Goal: Task Accomplishment & Management: Manage account settings

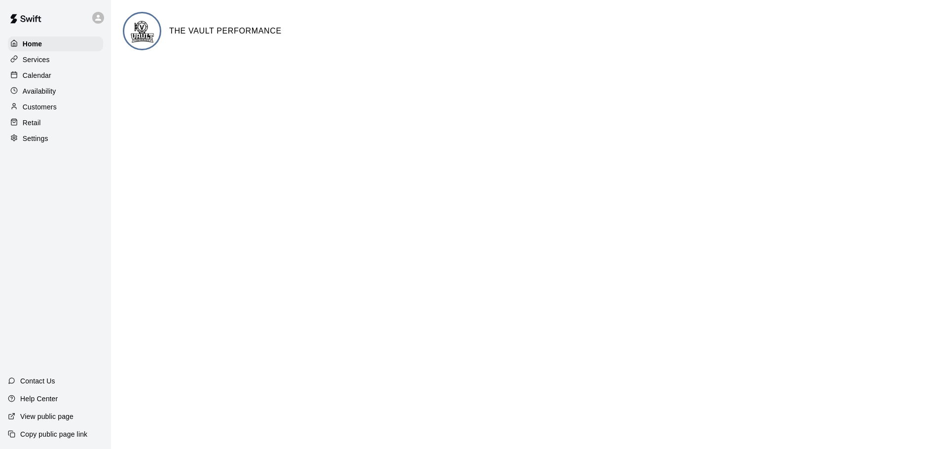
click at [45, 80] on p "Calendar" at bounding box center [37, 76] width 29 height 10
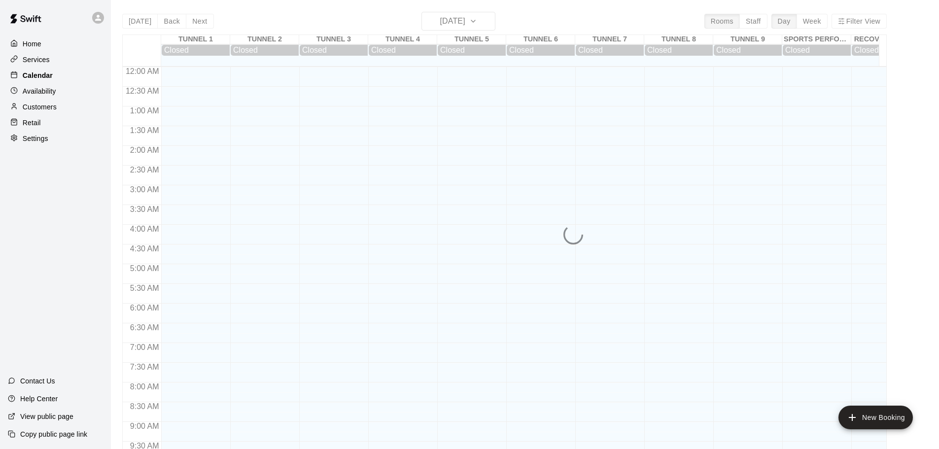
scroll to position [522, 0]
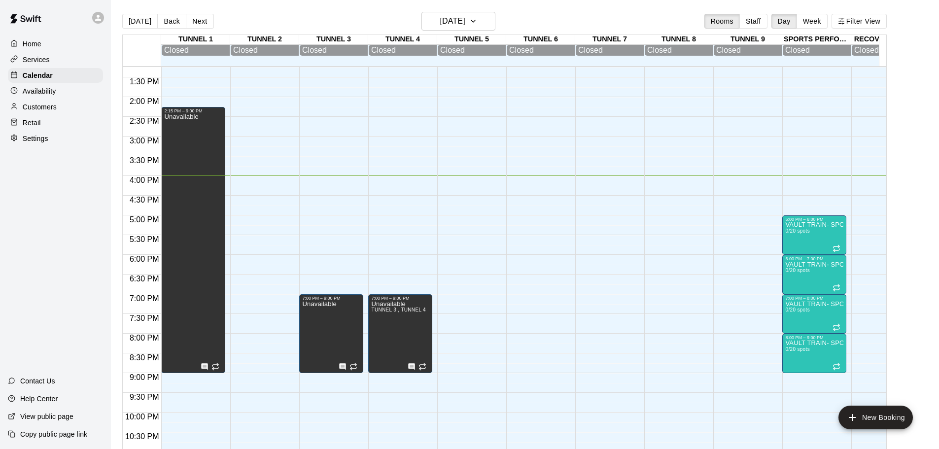
click at [62, 65] on div "Services" at bounding box center [55, 59] width 95 height 15
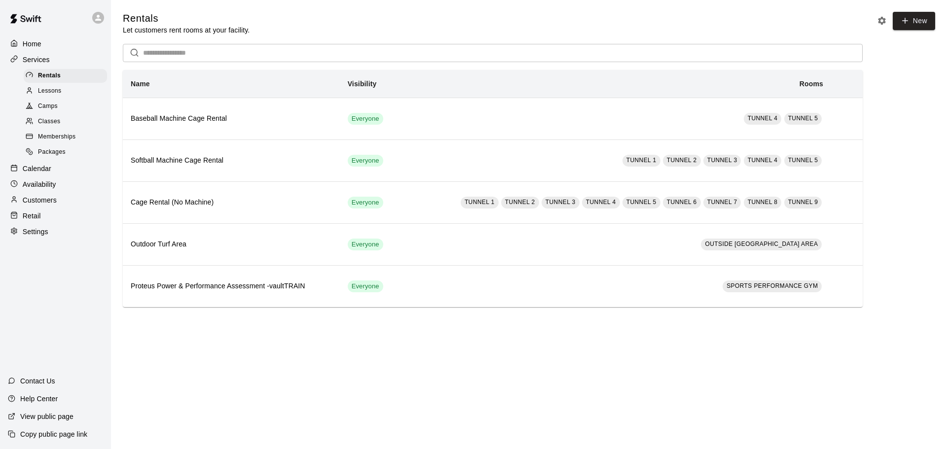
click at [51, 174] on p "Calendar" at bounding box center [37, 169] width 29 height 10
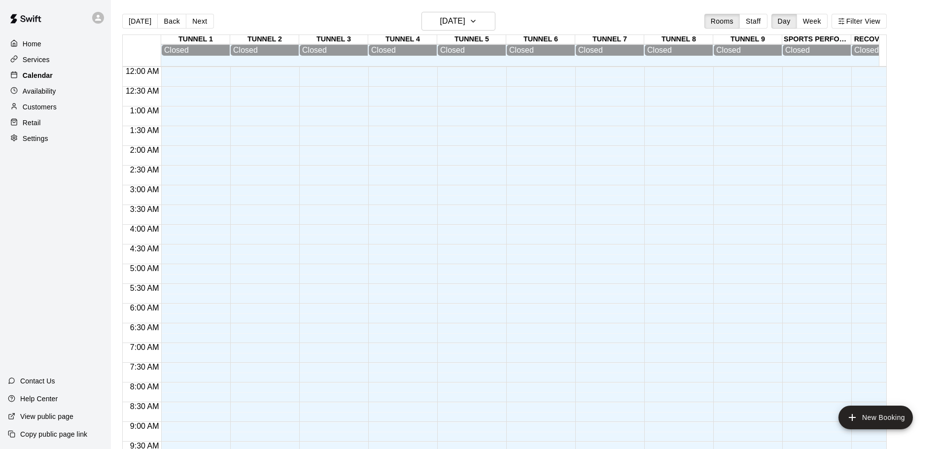
scroll to position [522, 0]
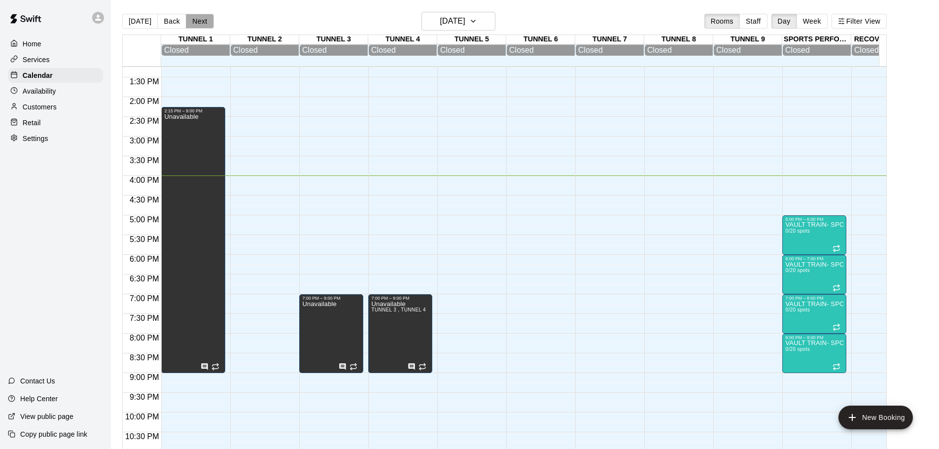
click at [196, 21] on button "Next" at bounding box center [200, 21] width 28 height 15
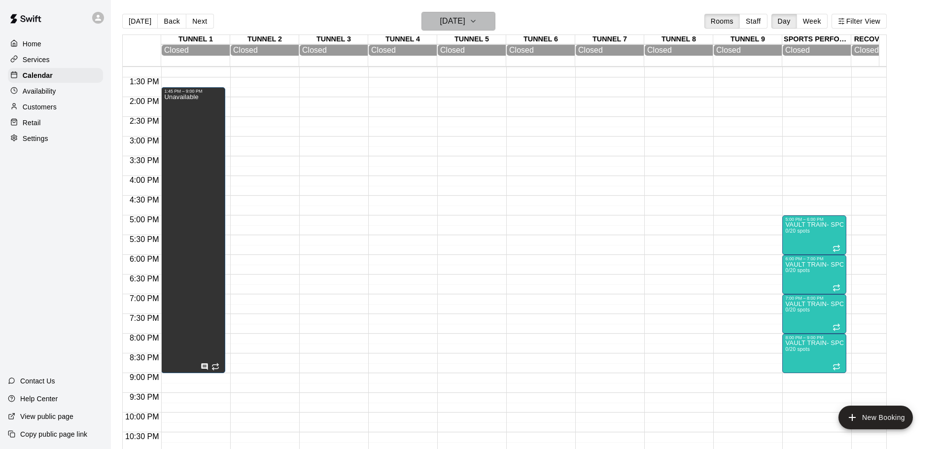
click at [465, 26] on h6 "[DATE]" at bounding box center [452, 21] width 25 height 14
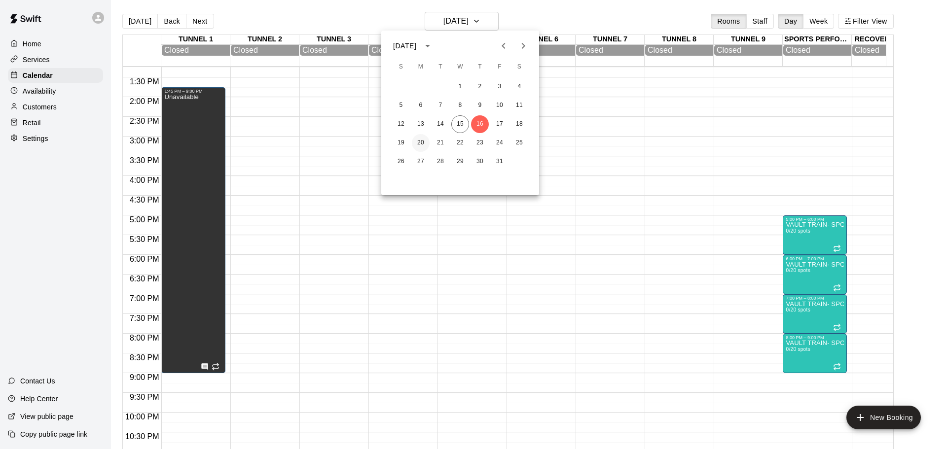
click at [415, 142] on button "20" at bounding box center [421, 143] width 18 height 18
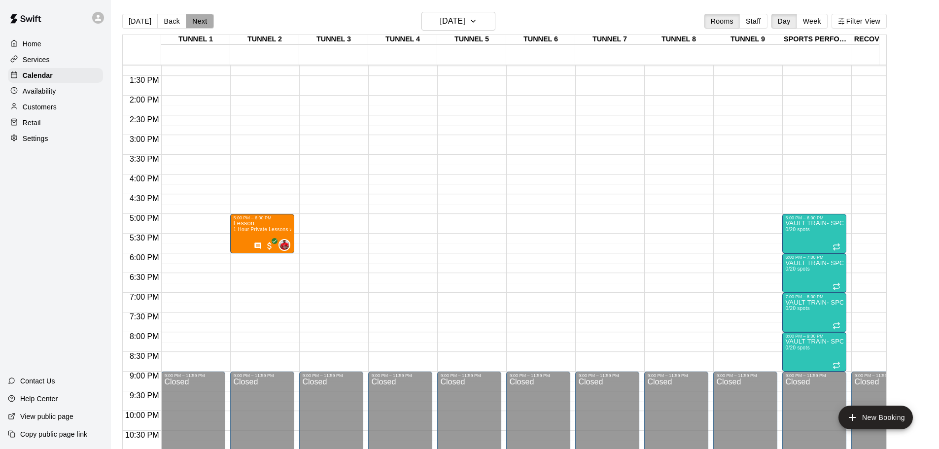
click at [201, 23] on button "Next" at bounding box center [200, 21] width 28 height 15
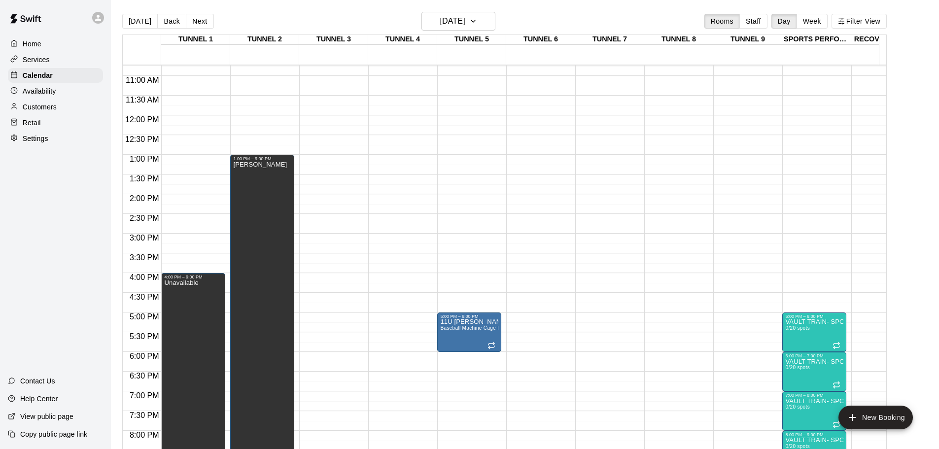
scroll to position [473, 0]
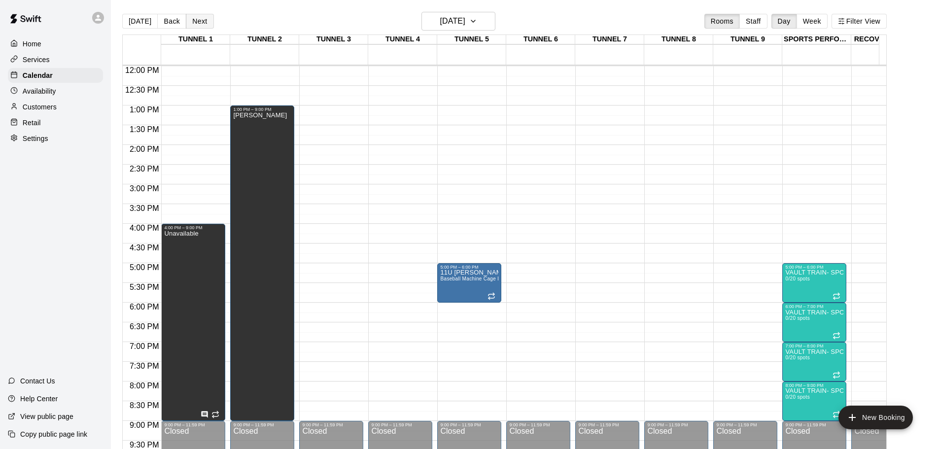
click at [192, 25] on button "Next" at bounding box center [200, 21] width 28 height 15
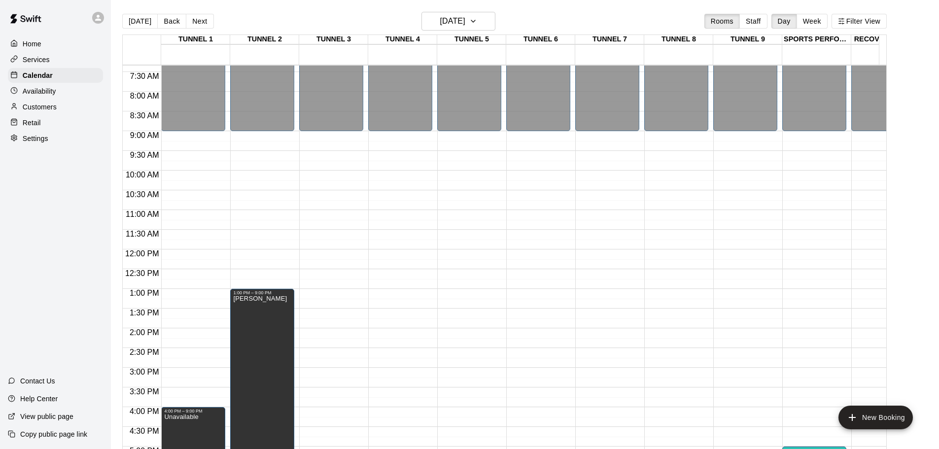
scroll to position [276, 0]
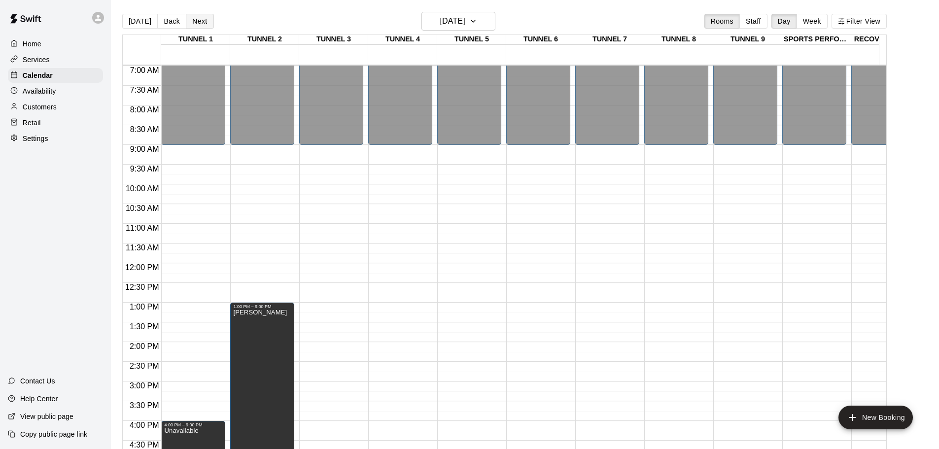
click at [206, 21] on button "Next" at bounding box center [200, 21] width 28 height 15
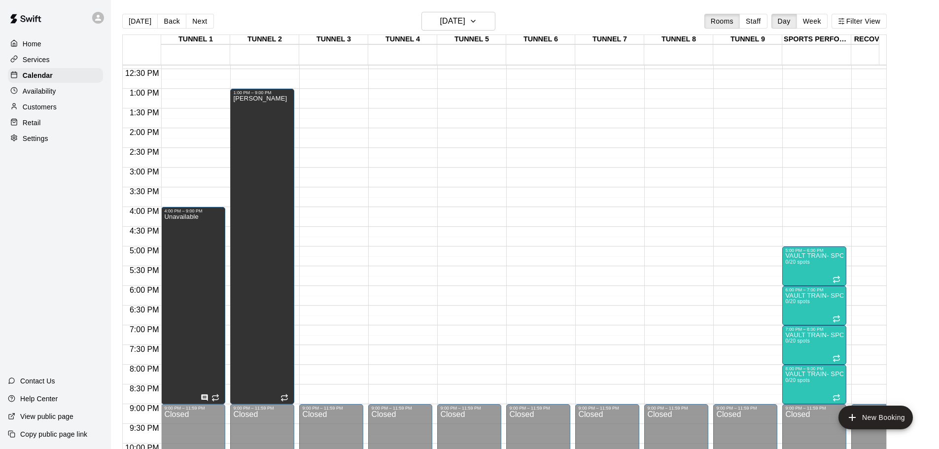
scroll to position [473, 0]
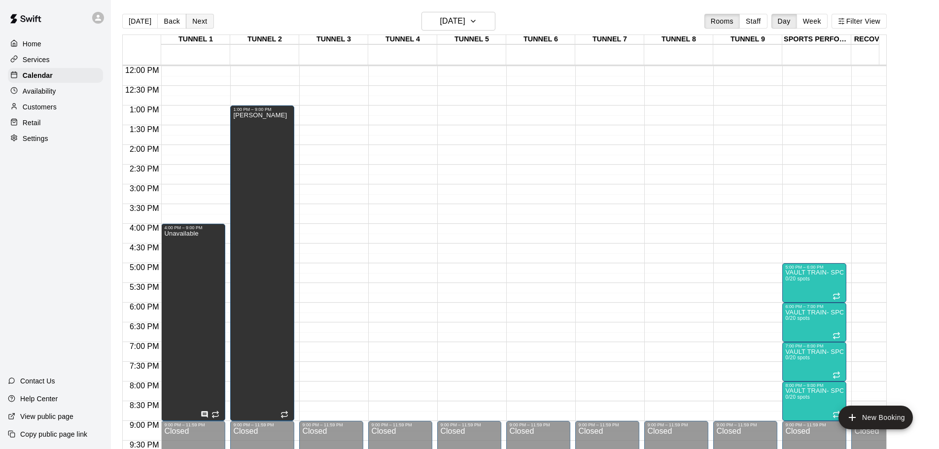
click at [198, 19] on button "Next" at bounding box center [200, 21] width 28 height 15
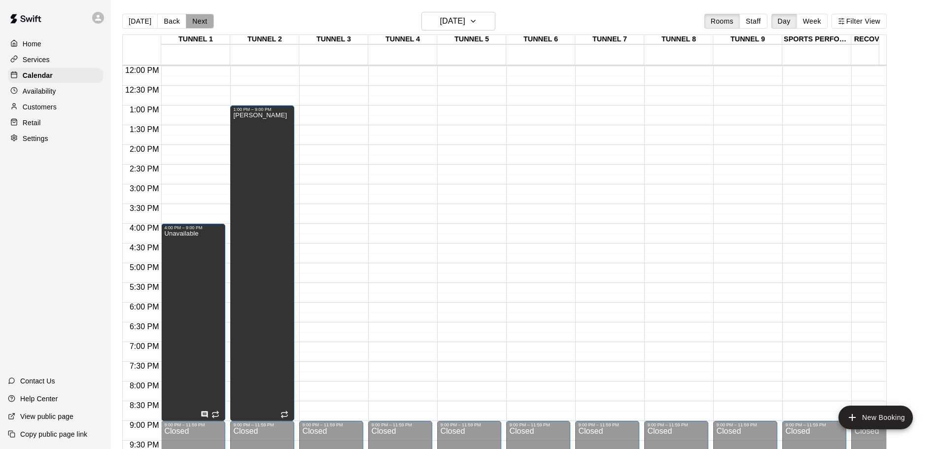
click at [198, 19] on button "Next" at bounding box center [200, 21] width 28 height 15
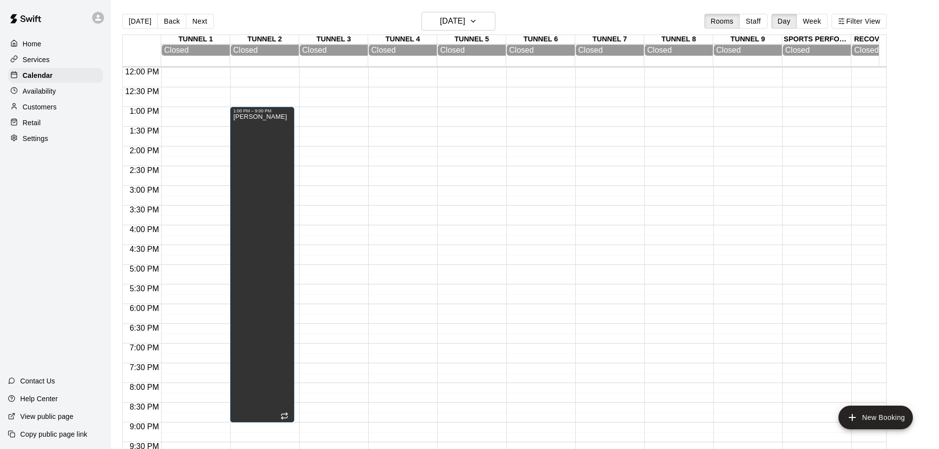
click at [61, 96] on div "Availability" at bounding box center [55, 91] width 95 height 15
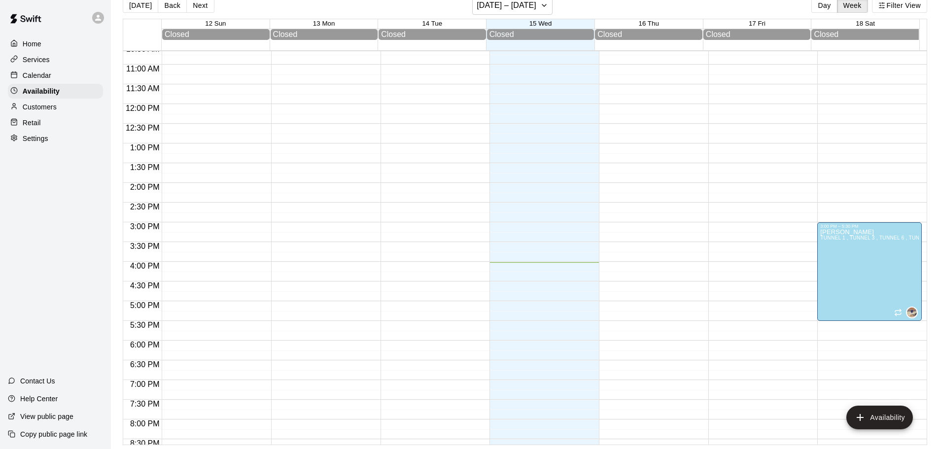
scroll to position [407, 0]
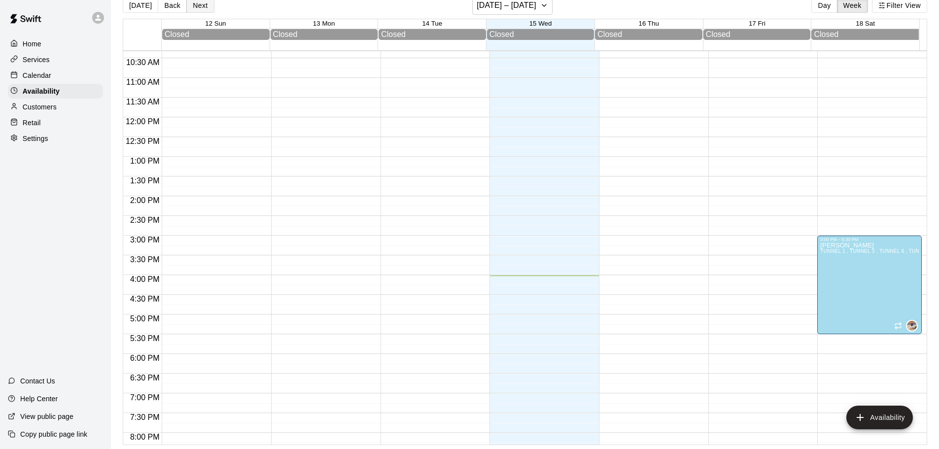
click at [207, 9] on button "Next" at bounding box center [200, 5] width 28 height 15
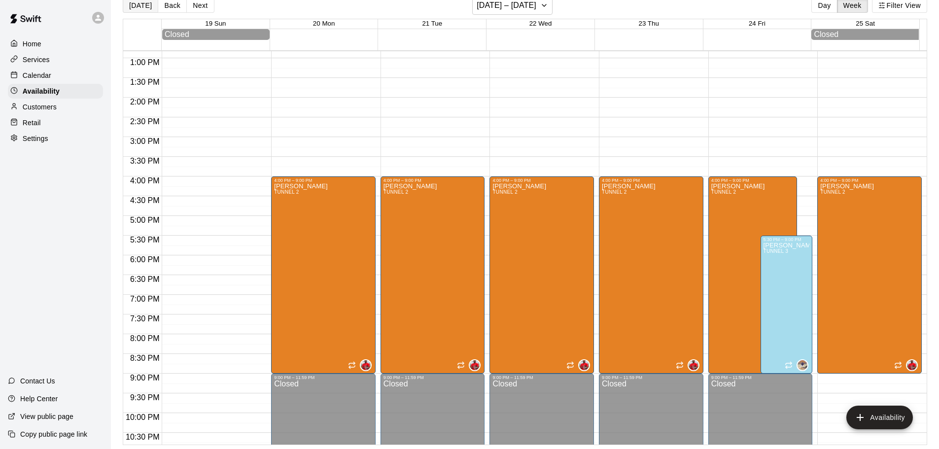
scroll to position [0, 0]
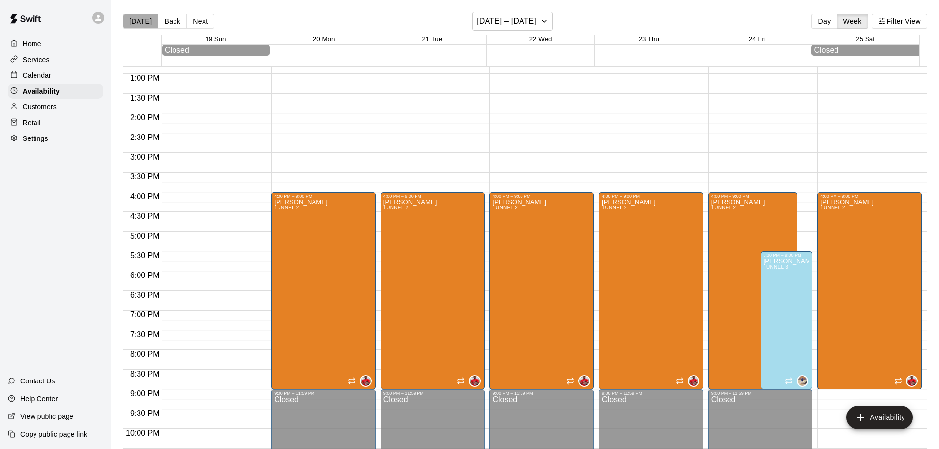
click at [151, 22] on button "[DATE]" at bounding box center [140, 21] width 35 height 15
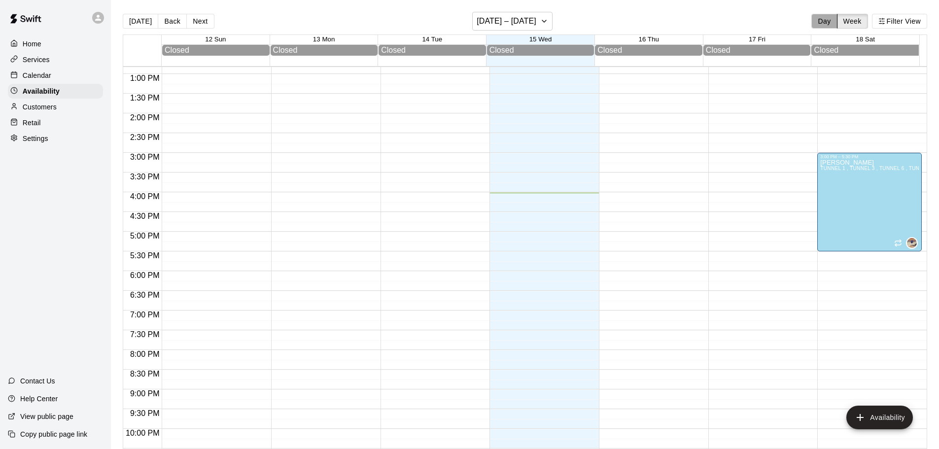
click at [829, 28] on button "Day" at bounding box center [825, 21] width 26 height 15
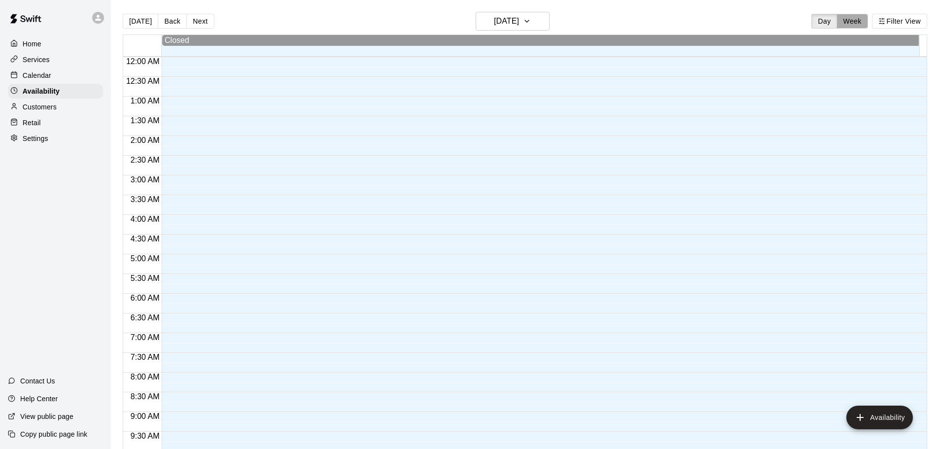
click at [853, 18] on button "Week" at bounding box center [852, 21] width 31 height 15
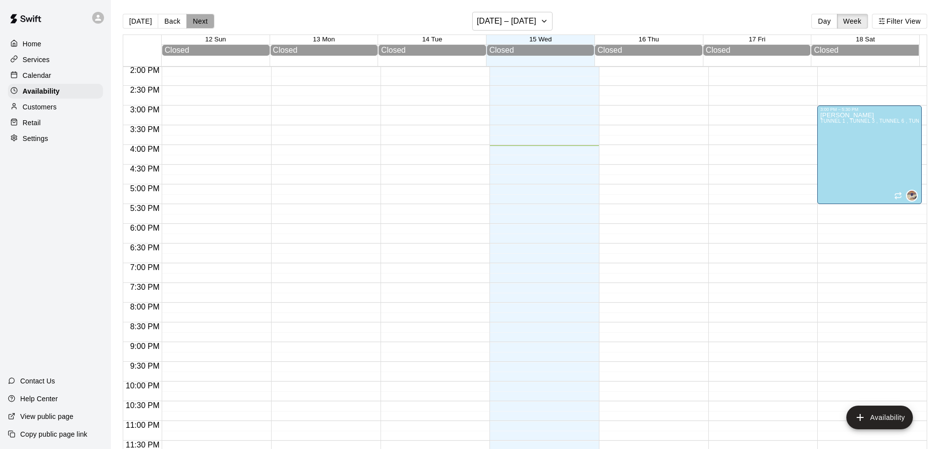
click at [197, 19] on button "Next" at bounding box center [200, 21] width 28 height 15
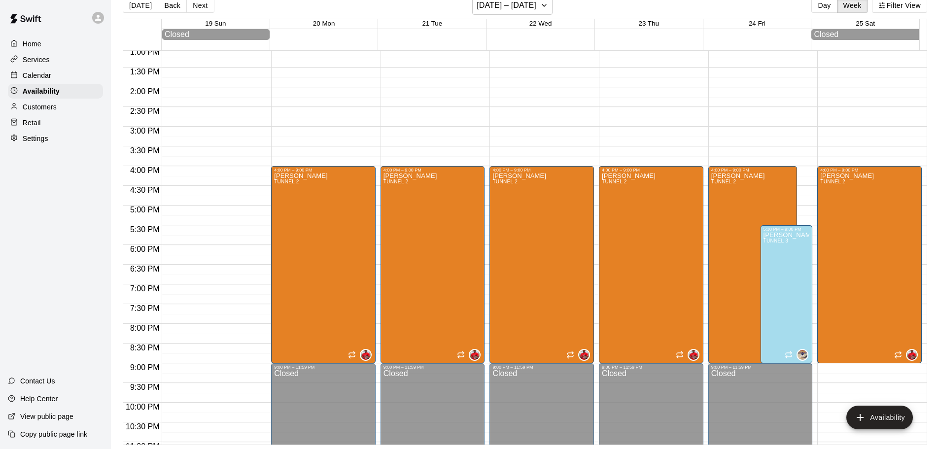
scroll to position [506, 0]
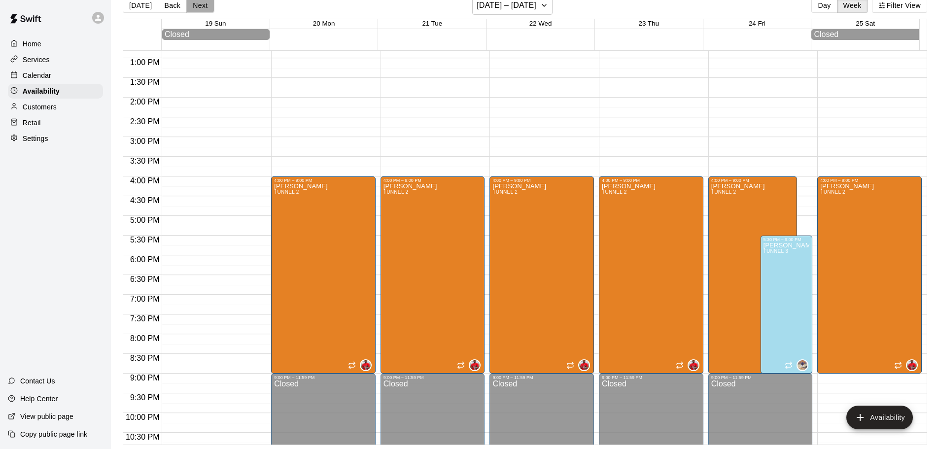
click at [209, 9] on button "Next" at bounding box center [200, 5] width 28 height 15
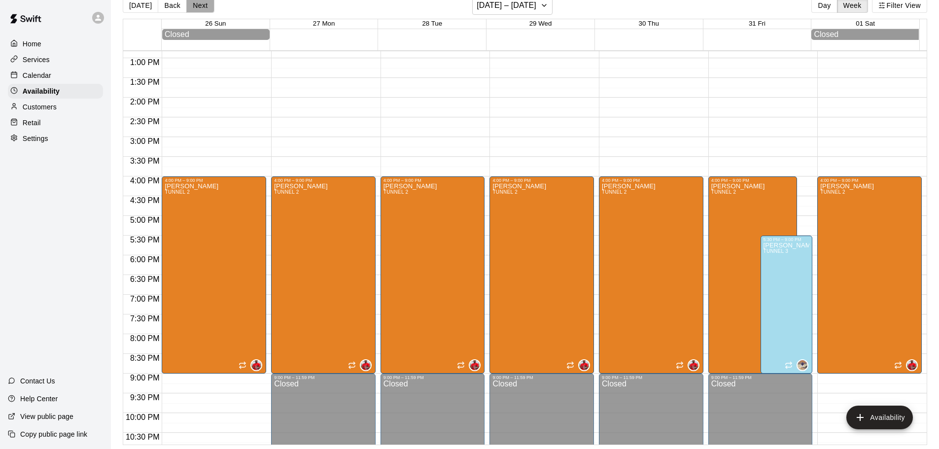
click at [203, 10] on button "Next" at bounding box center [200, 5] width 28 height 15
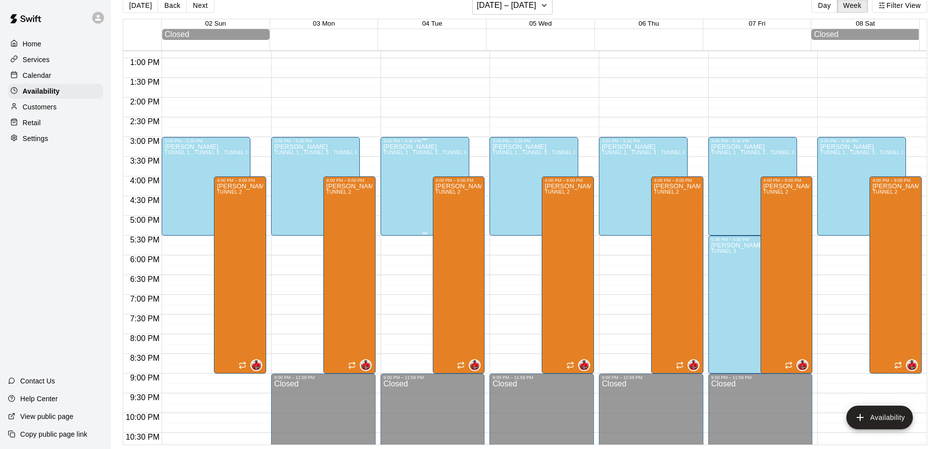
click at [407, 160] on div "[PERSON_NAME] TUNNEL 1 , TUNNEL 3 , TUNNEL 6 , TUNNEL 7" at bounding box center [425, 367] width 83 height 449
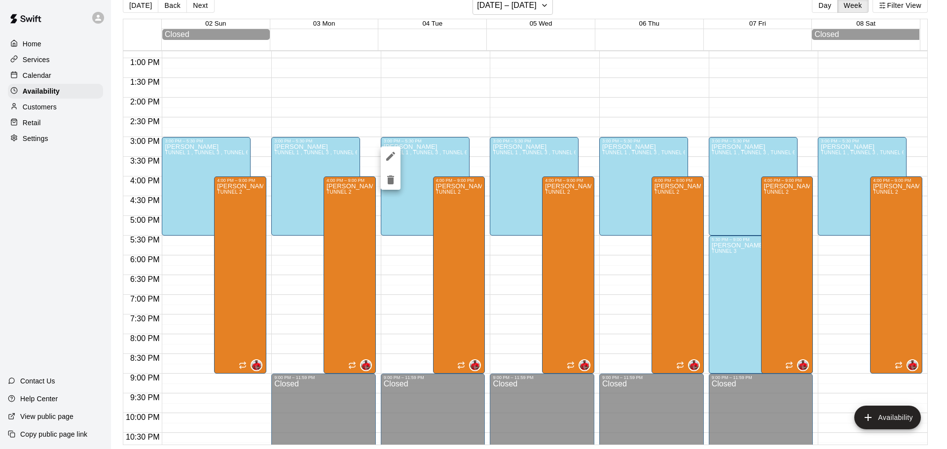
click at [429, 99] on div at bounding box center [473, 224] width 947 height 449
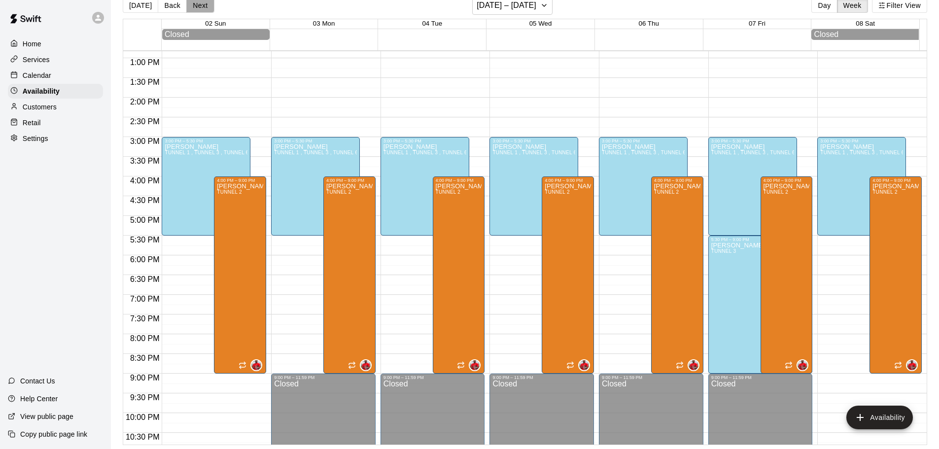
click at [195, 2] on button "Next" at bounding box center [200, 5] width 28 height 15
click at [197, 9] on button "Next" at bounding box center [200, 5] width 28 height 15
click at [148, 8] on button "[DATE]" at bounding box center [140, 5] width 35 height 15
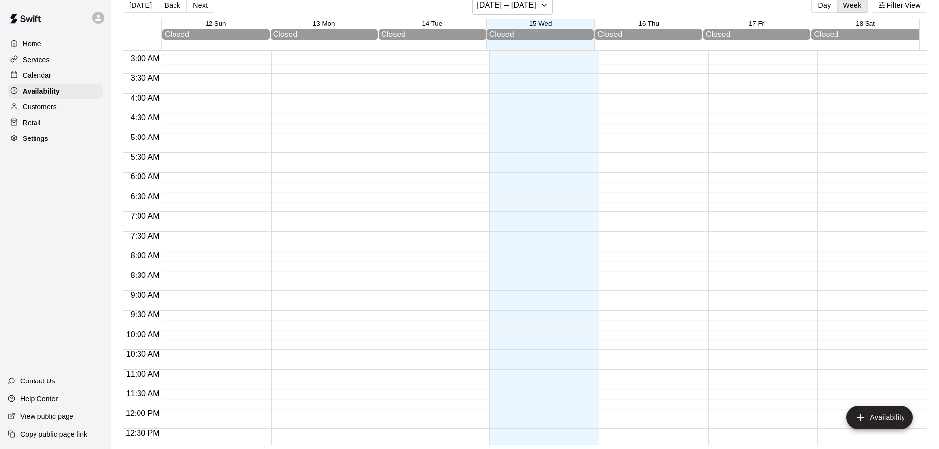
scroll to position [111, 0]
click at [827, 11] on button "Day" at bounding box center [825, 5] width 26 height 15
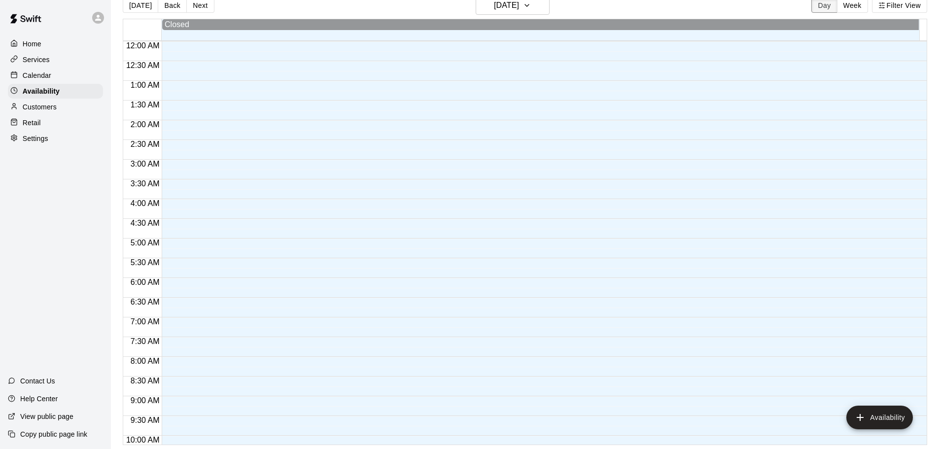
scroll to position [545, 0]
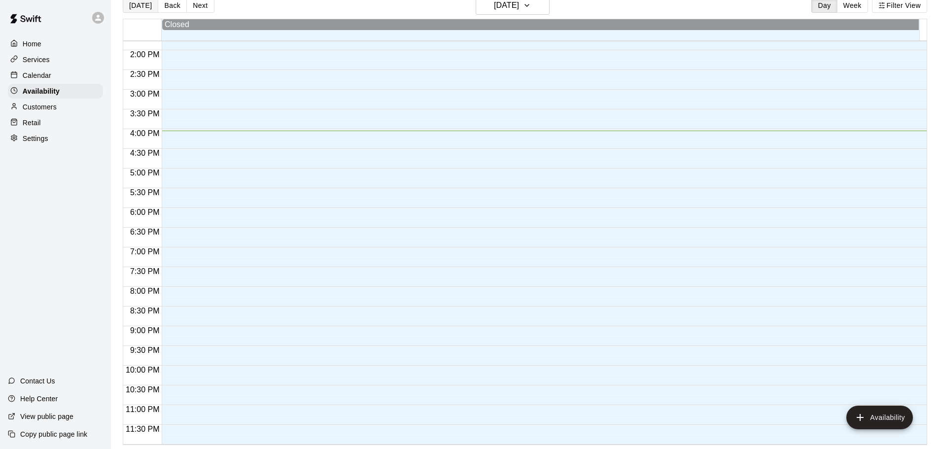
click at [142, 9] on button "[DATE]" at bounding box center [140, 5] width 35 height 15
click at [81, 76] on div "Calendar" at bounding box center [55, 75] width 95 height 15
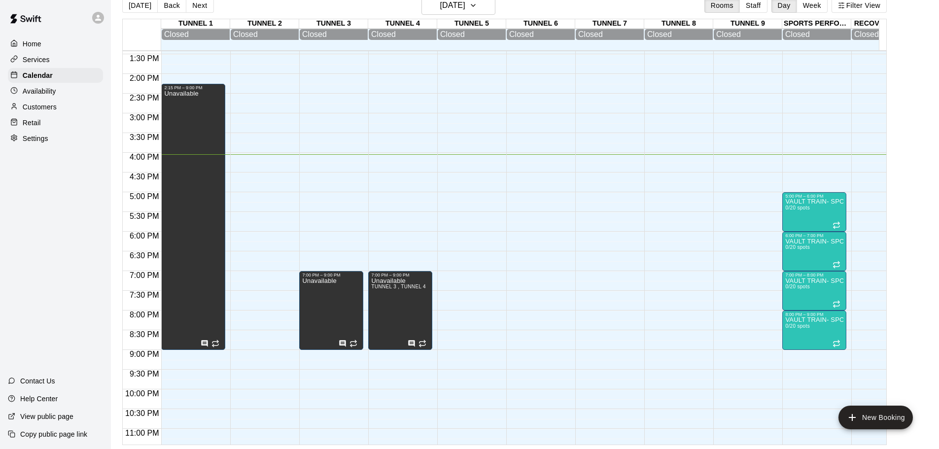
scroll to position [514, 0]
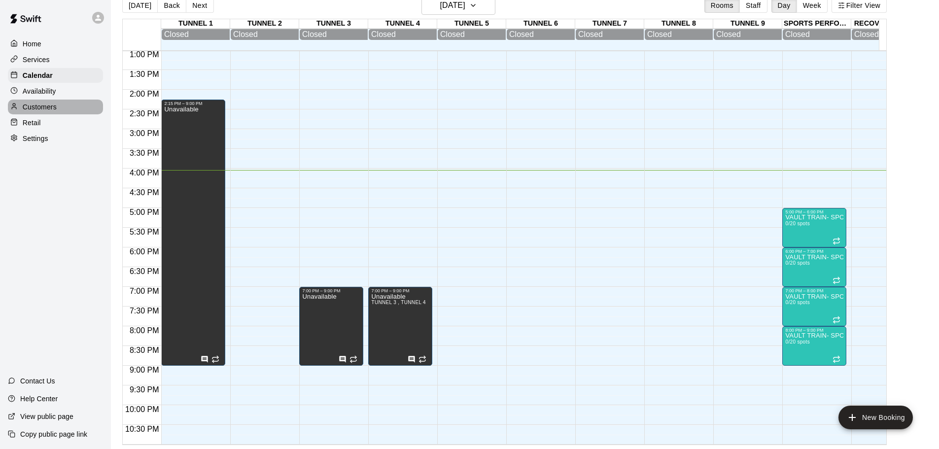
click at [67, 112] on div "Customers" at bounding box center [55, 107] width 95 height 15
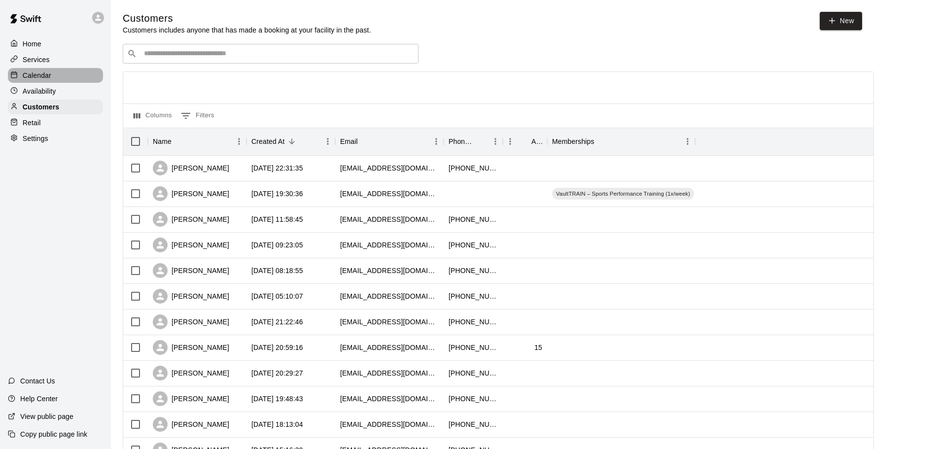
click at [40, 79] on p "Calendar" at bounding box center [37, 76] width 29 height 10
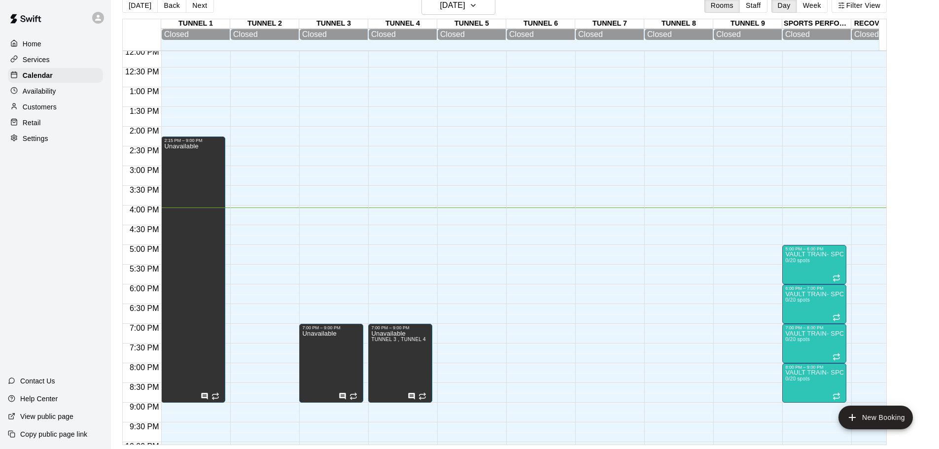
scroll to position [563, 0]
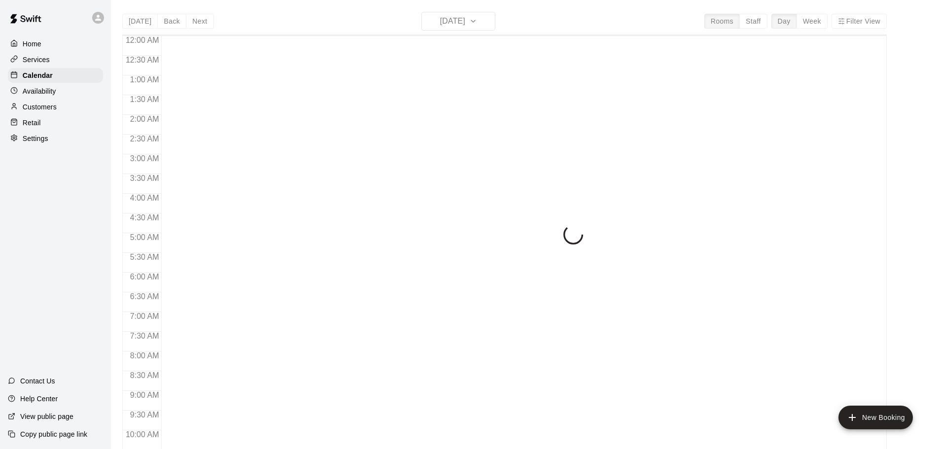
scroll to position [522, 0]
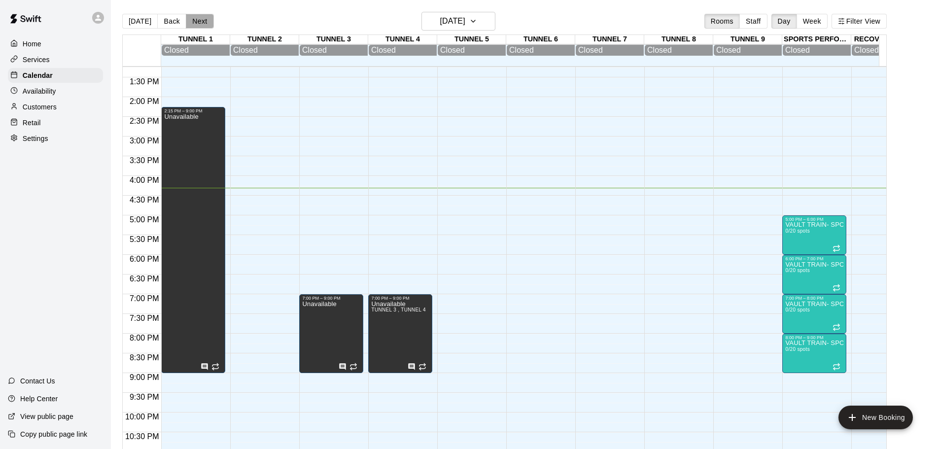
click at [209, 20] on button "Next" at bounding box center [200, 21] width 28 height 15
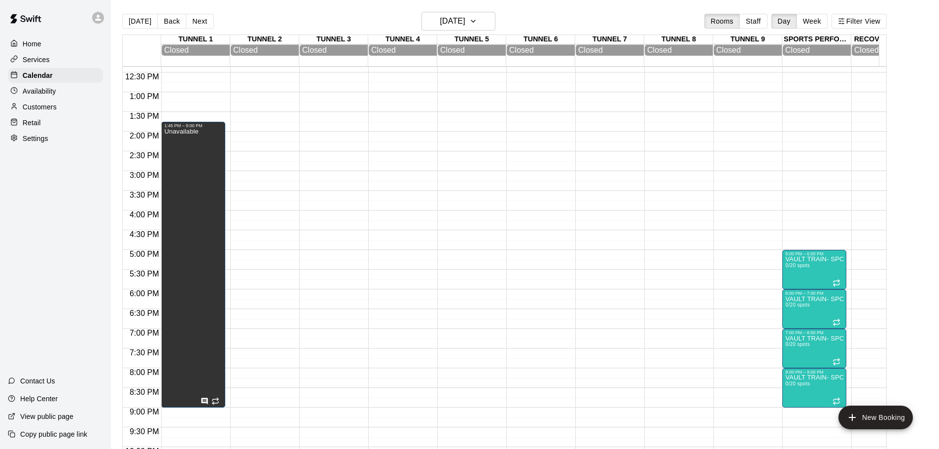
scroll to position [473, 0]
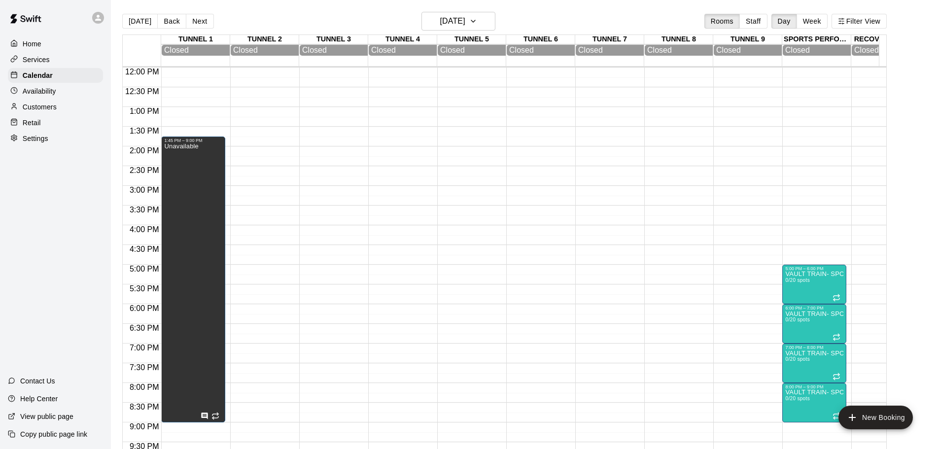
click at [45, 94] on p "Availability" at bounding box center [40, 91] width 34 height 10
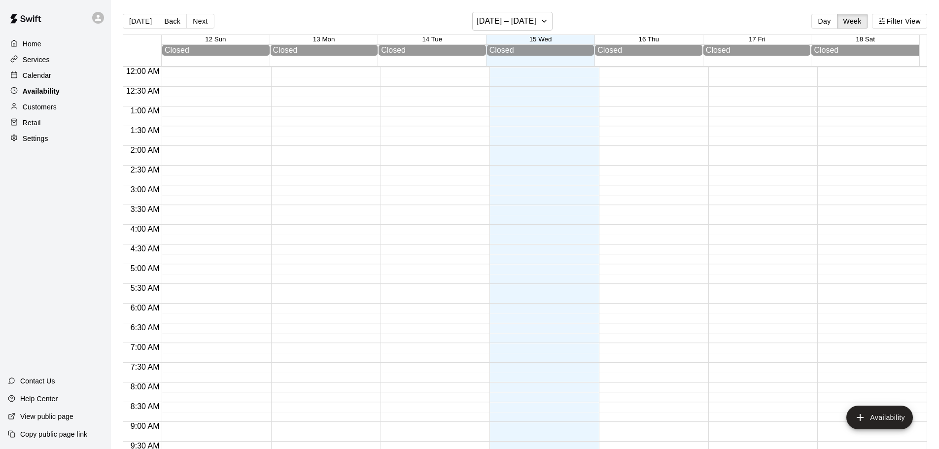
scroll to position [552, 0]
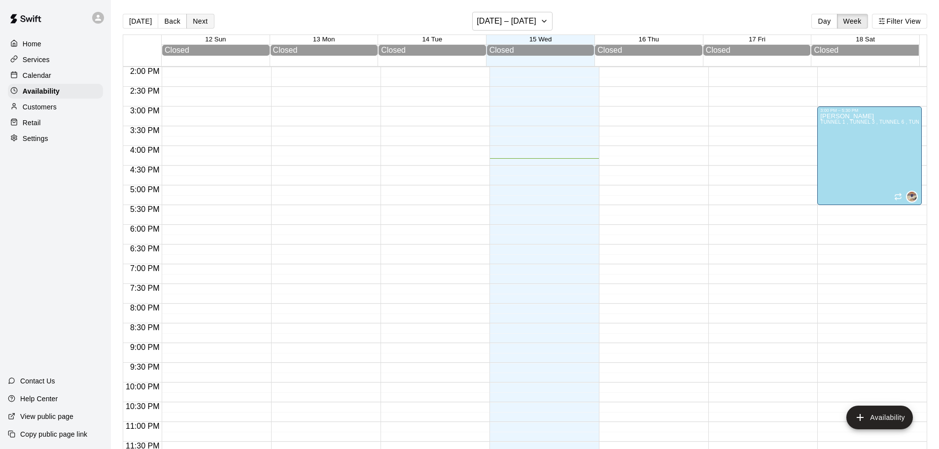
click at [196, 21] on button "Next" at bounding box center [200, 21] width 28 height 15
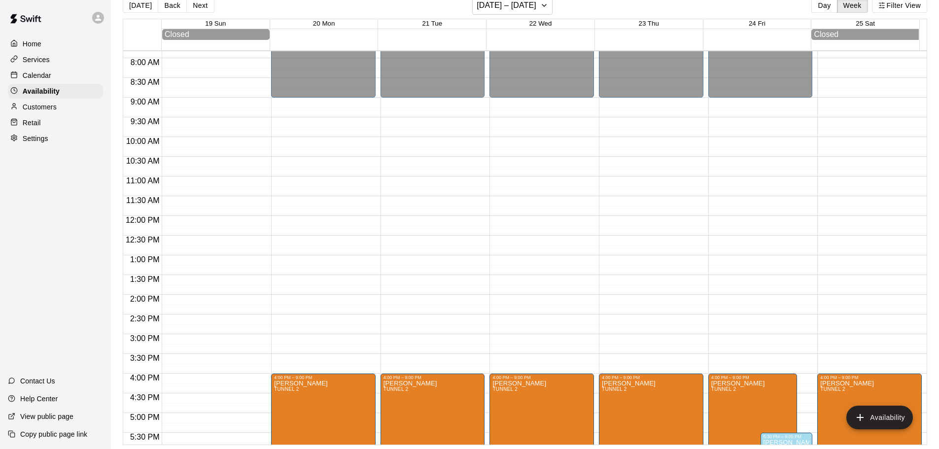
scroll to position [555, 0]
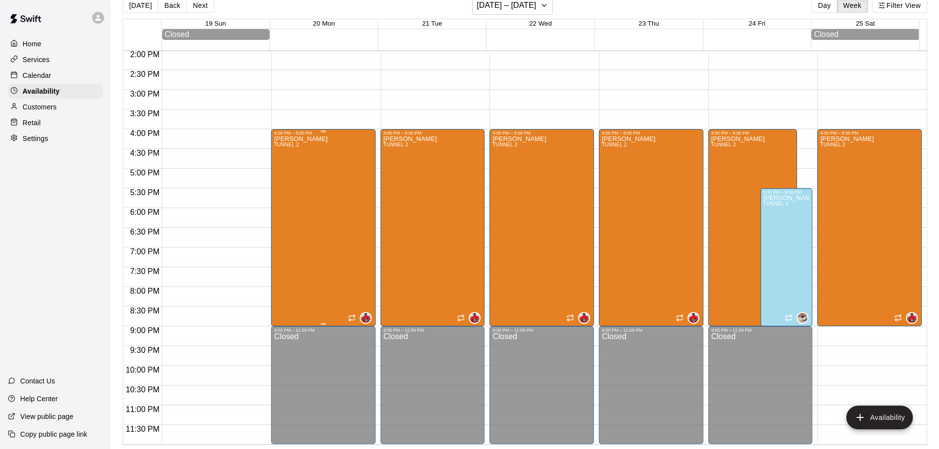
click at [346, 228] on div "Alberto Rosario TUNNEL 2" at bounding box center [323, 360] width 99 height 449
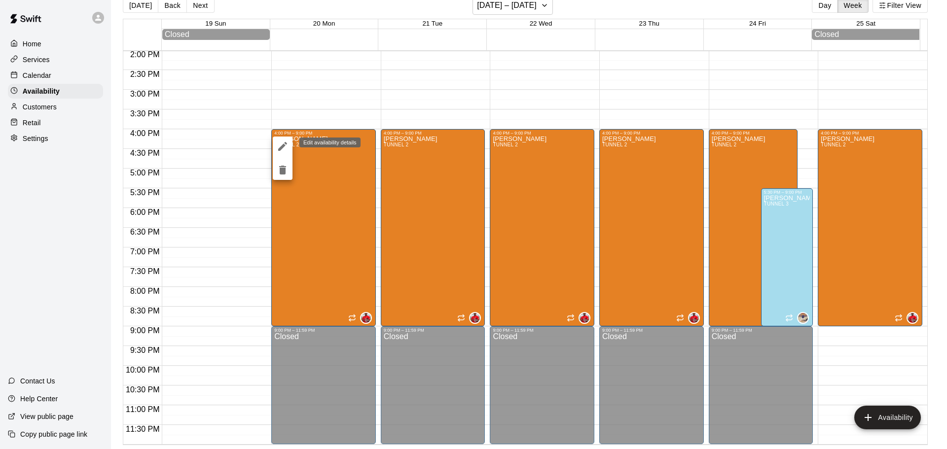
click at [281, 144] on icon "edit" at bounding box center [283, 147] width 12 height 12
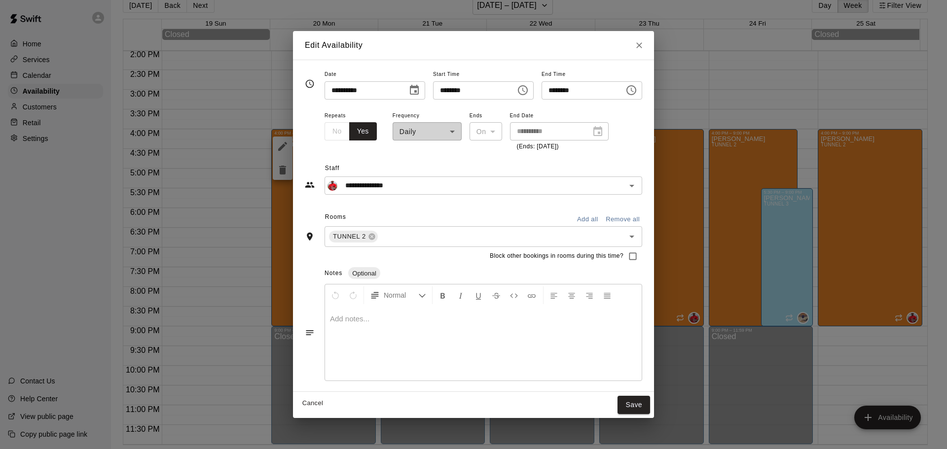
click at [299, 406] on button "Cancel" at bounding box center [313, 403] width 32 height 15
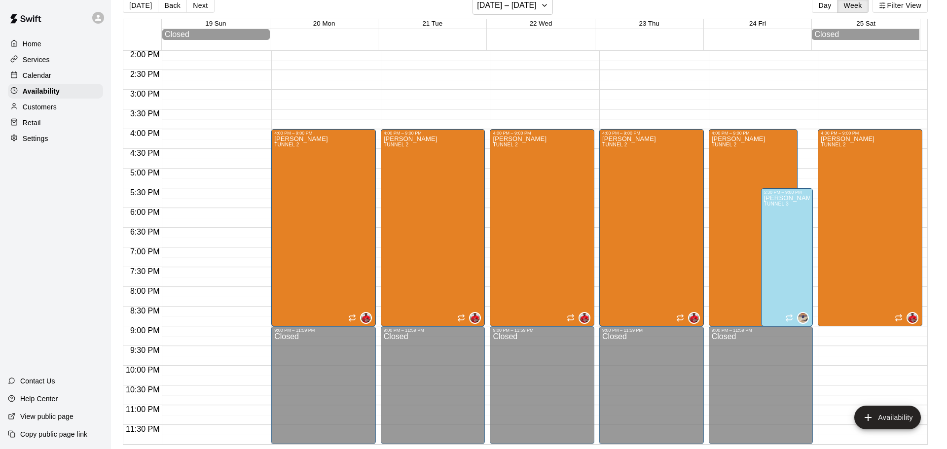
type input "**********"
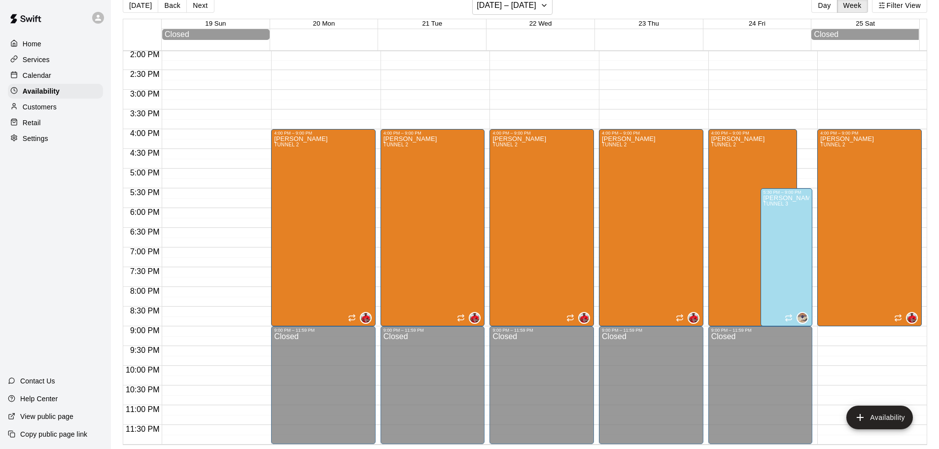
click at [71, 73] on div "Calendar" at bounding box center [55, 75] width 95 height 15
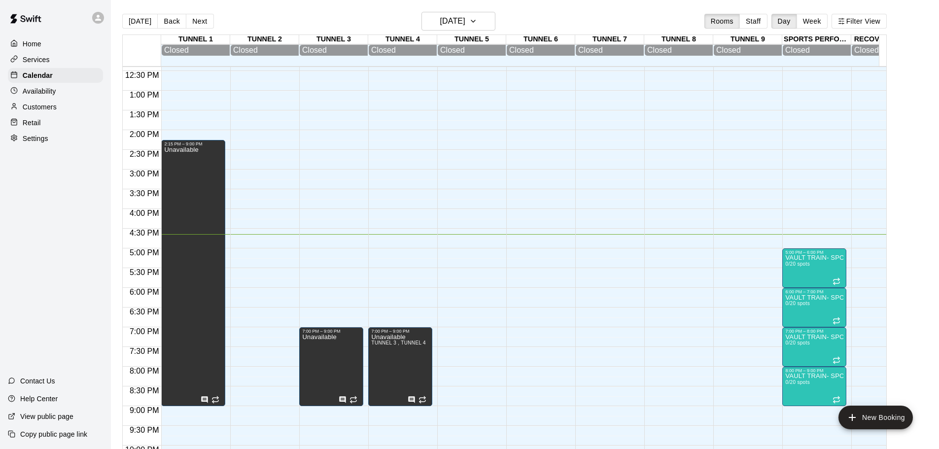
scroll to position [473, 0]
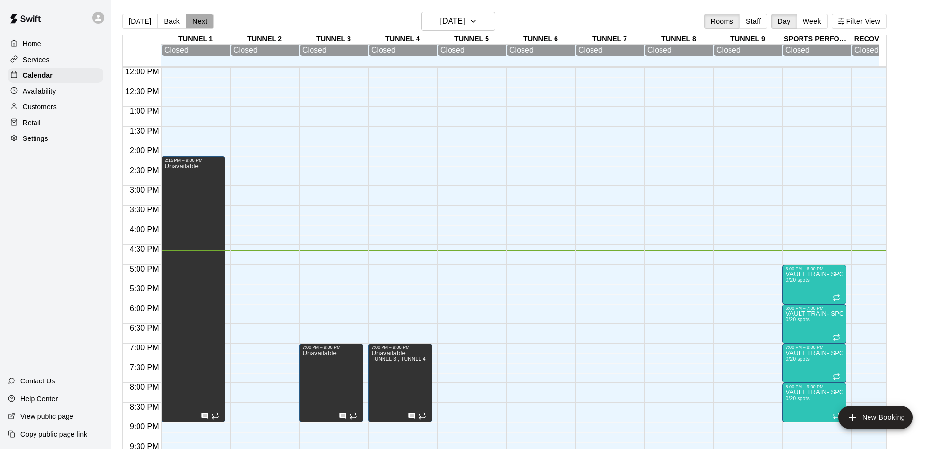
click at [202, 20] on button "Next" at bounding box center [200, 21] width 28 height 15
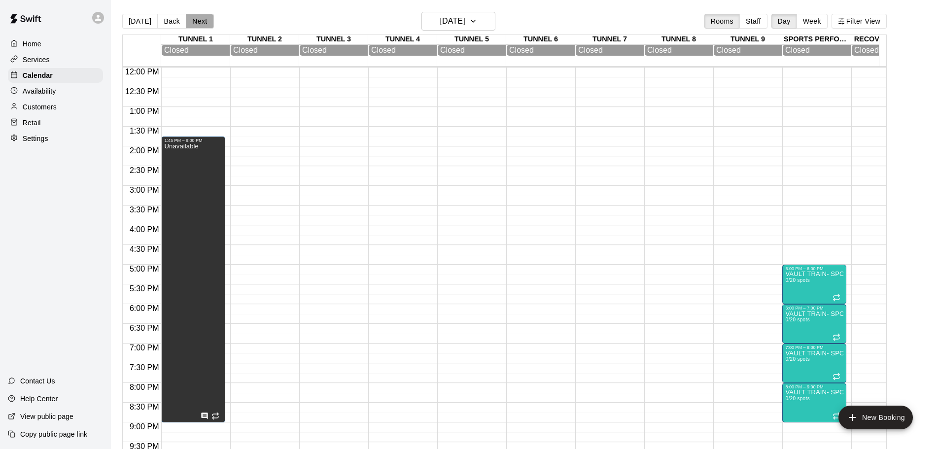
click at [202, 20] on button "Next" at bounding box center [200, 21] width 28 height 15
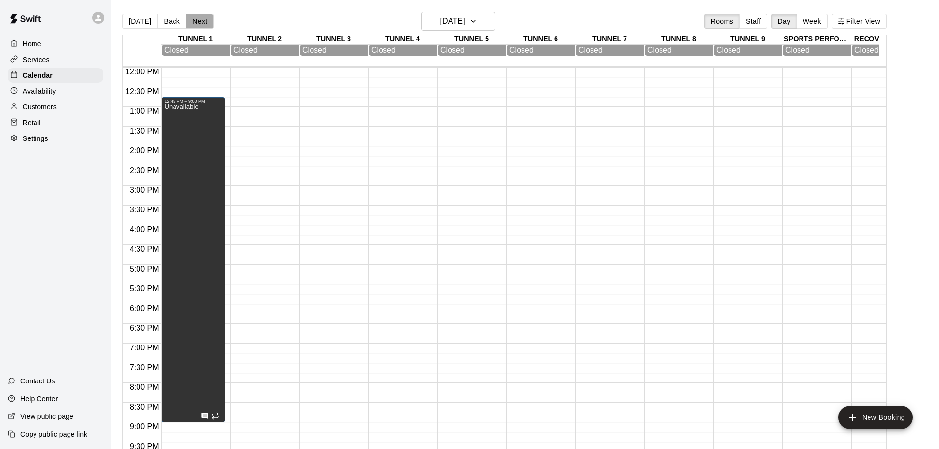
click at [202, 20] on button "Next" at bounding box center [200, 21] width 28 height 15
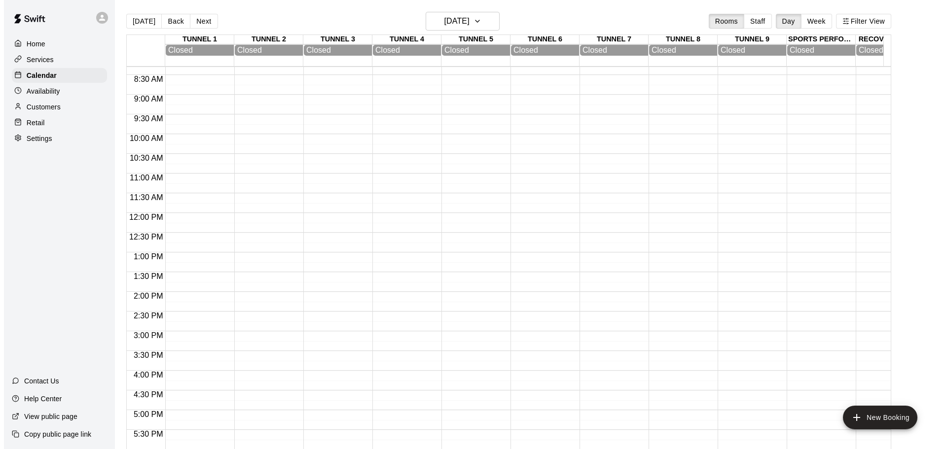
scroll to position [325, 0]
click at [196, 22] on button "Next" at bounding box center [200, 21] width 28 height 15
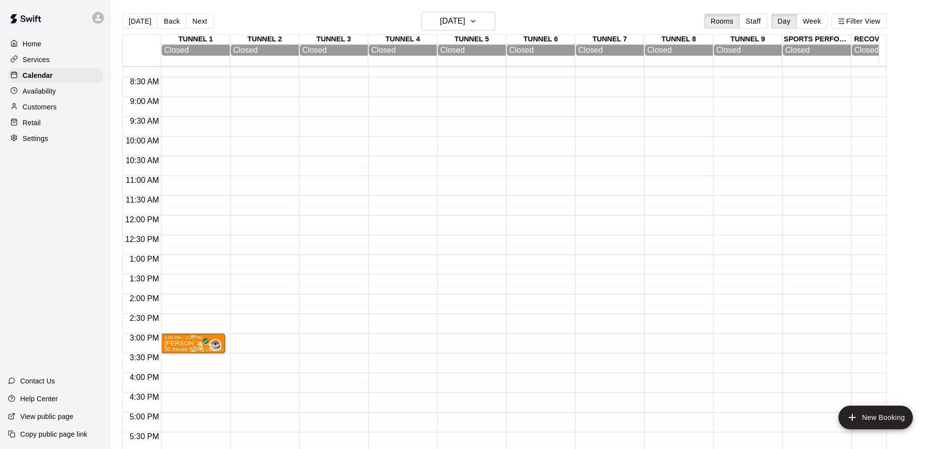
click at [187, 344] on p "Lucas Tafoya" at bounding box center [193, 344] width 58 height 0
click at [171, 363] on button "edit" at bounding box center [174, 357] width 20 height 20
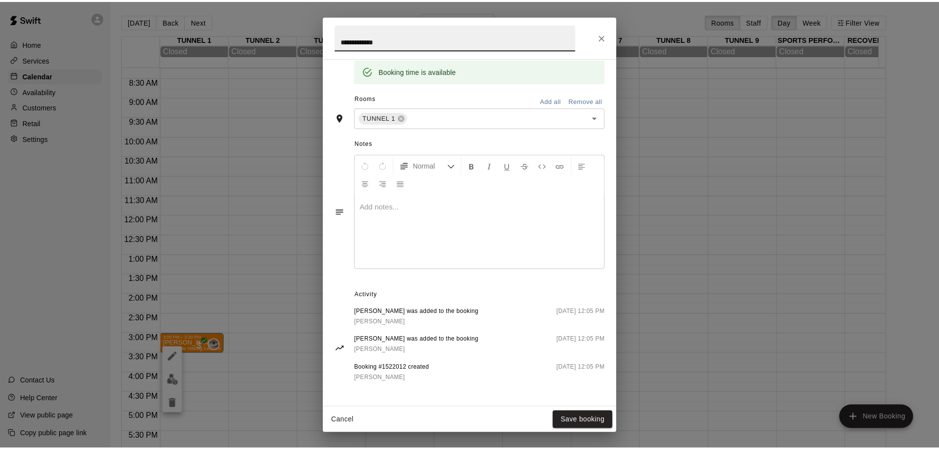
scroll to position [0, 0]
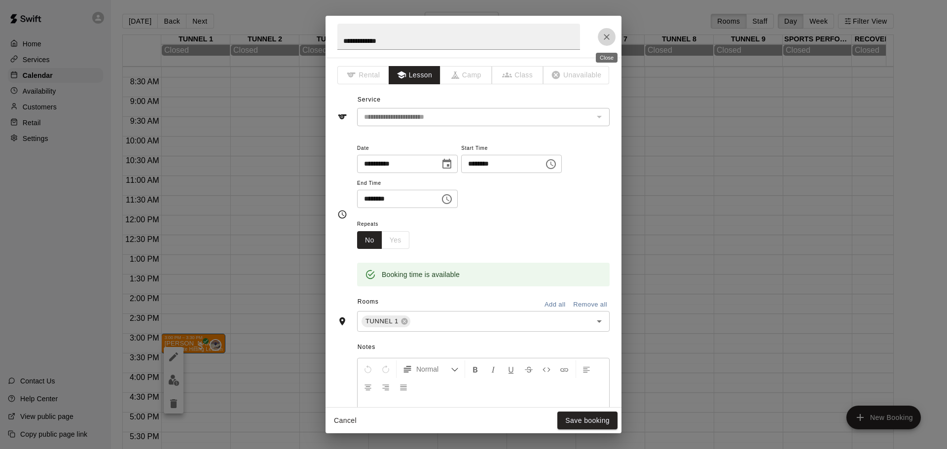
click at [614, 35] on button "Close" at bounding box center [607, 37] width 18 height 18
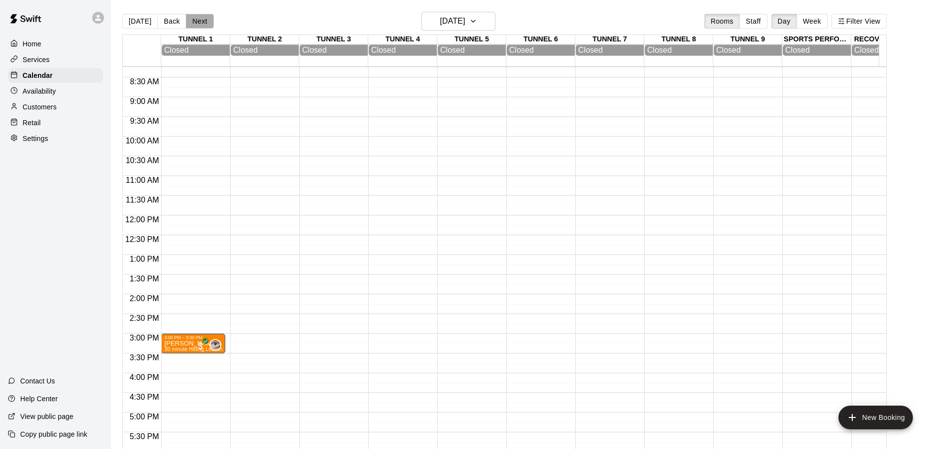
click at [204, 26] on button "Next" at bounding box center [200, 21] width 28 height 15
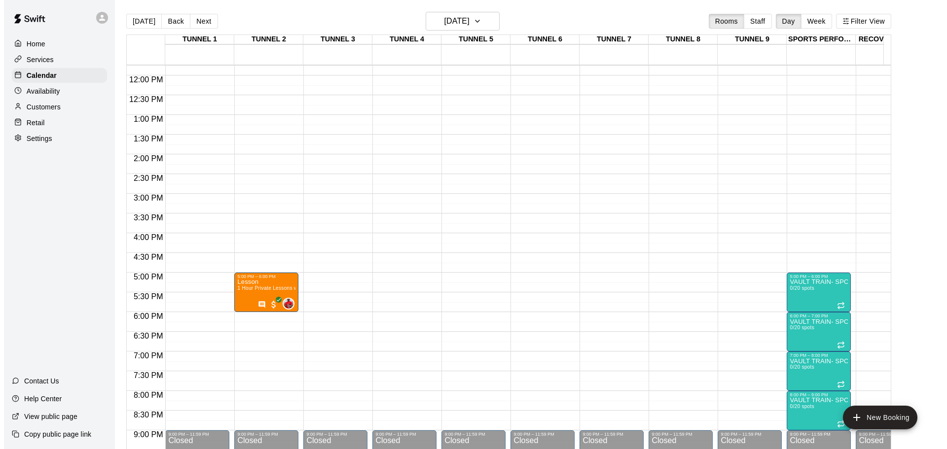
scroll to position [522, 0]
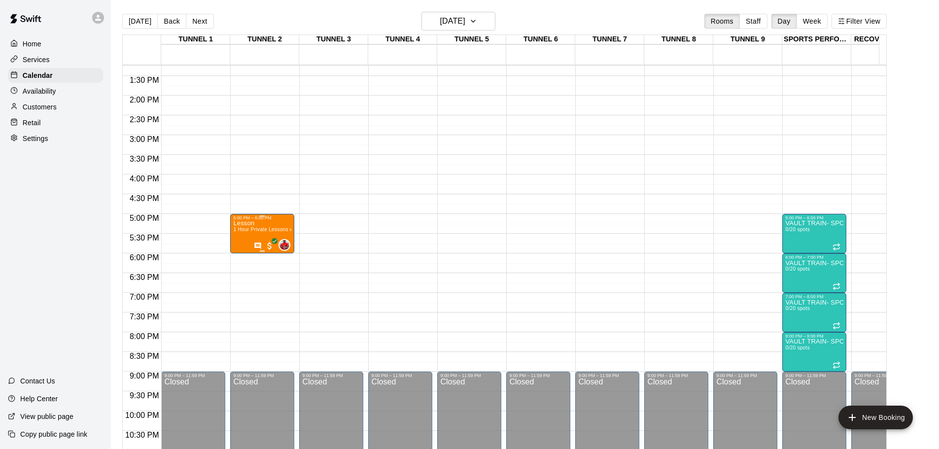
click at [258, 229] on span "1 Hour Private Lessons with [PERSON_NAME]" at bounding box center [288, 229] width 110 height 5
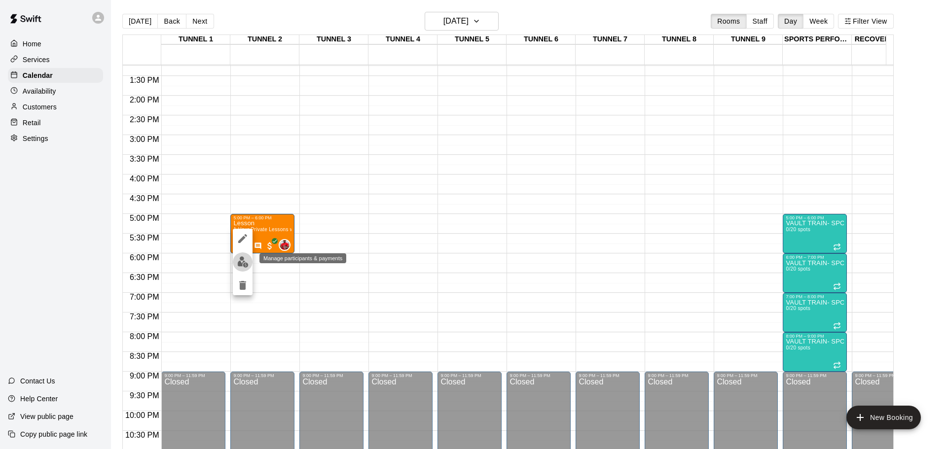
click at [245, 267] on img "edit" at bounding box center [242, 261] width 11 height 11
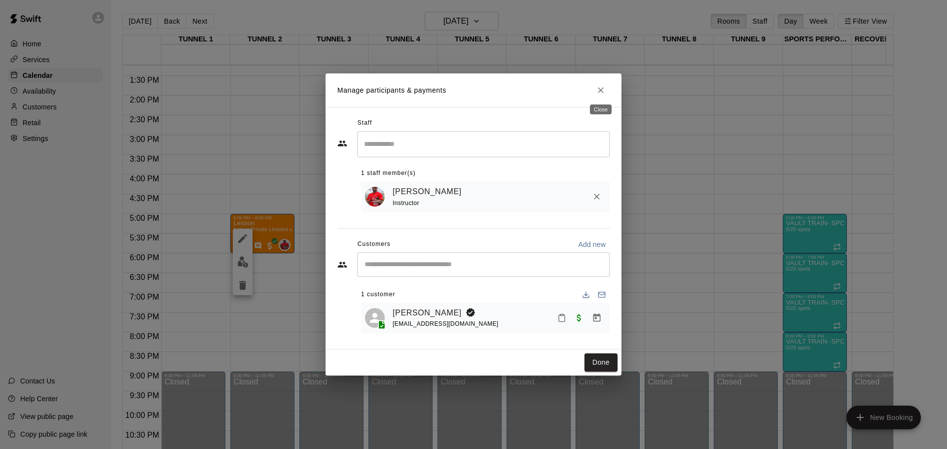
click at [602, 88] on icon "Close" at bounding box center [601, 90] width 10 height 10
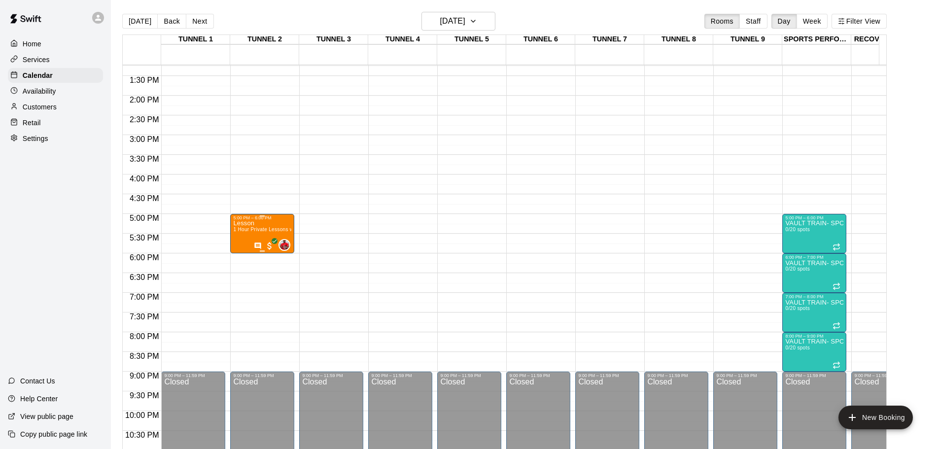
click at [260, 220] on div "5:00 PM – 6:00 PM" at bounding box center [262, 217] width 58 height 5
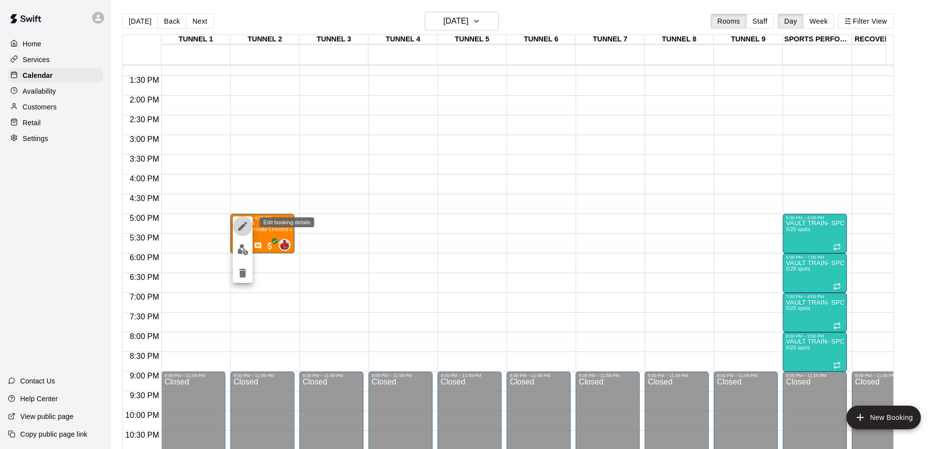
click at [249, 224] on button "edit" at bounding box center [243, 226] width 20 height 20
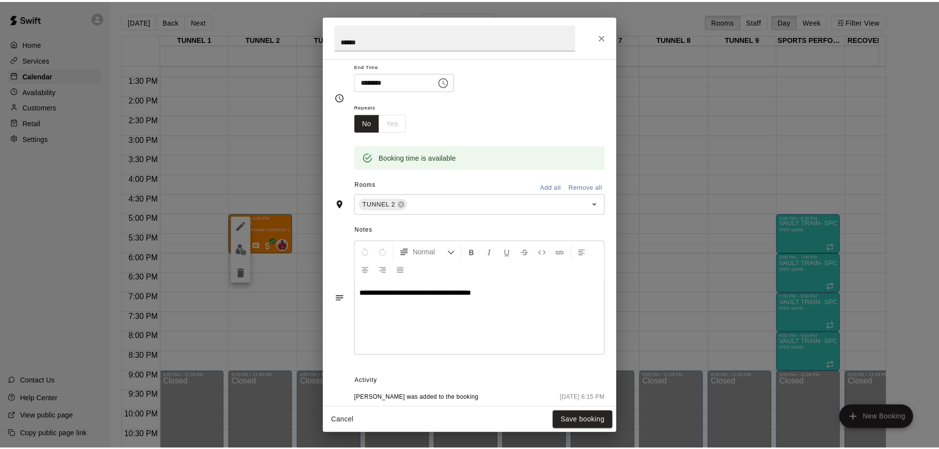
scroll to position [196, 0]
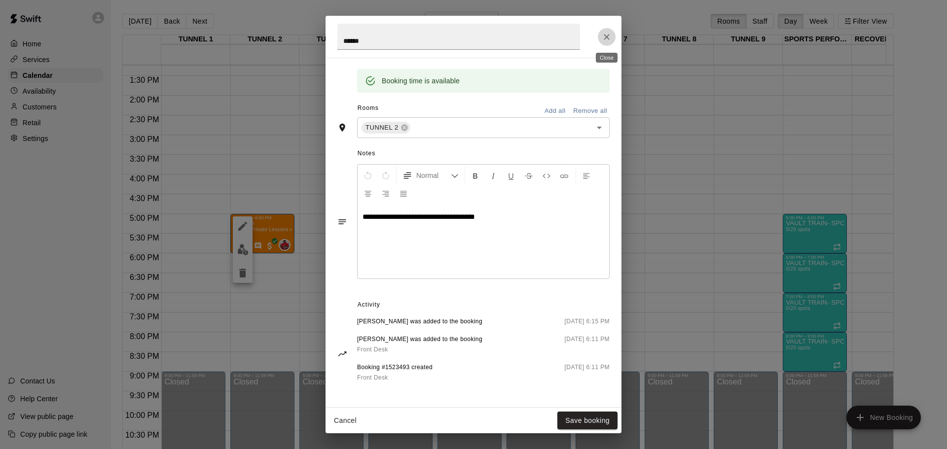
click at [601, 39] on button "Close" at bounding box center [607, 37] width 18 height 18
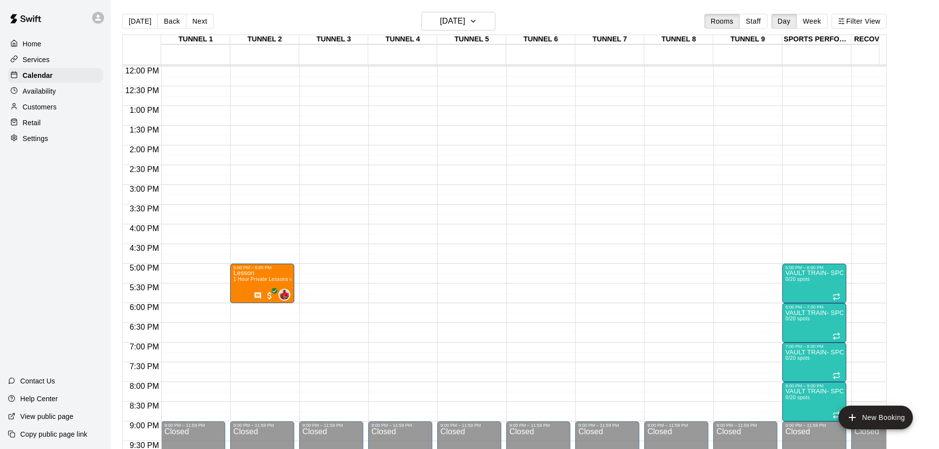
scroll to position [473, 0]
click at [145, 24] on button "[DATE]" at bounding box center [139, 21] width 35 height 15
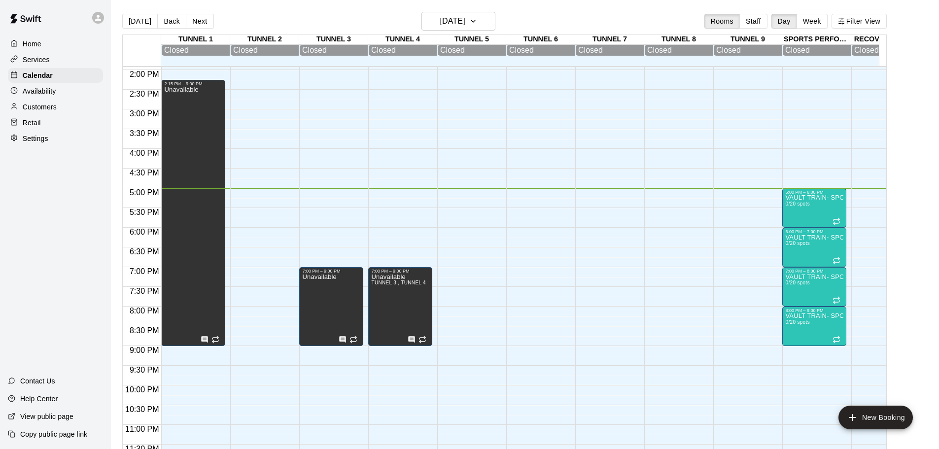
scroll to position [563, 0]
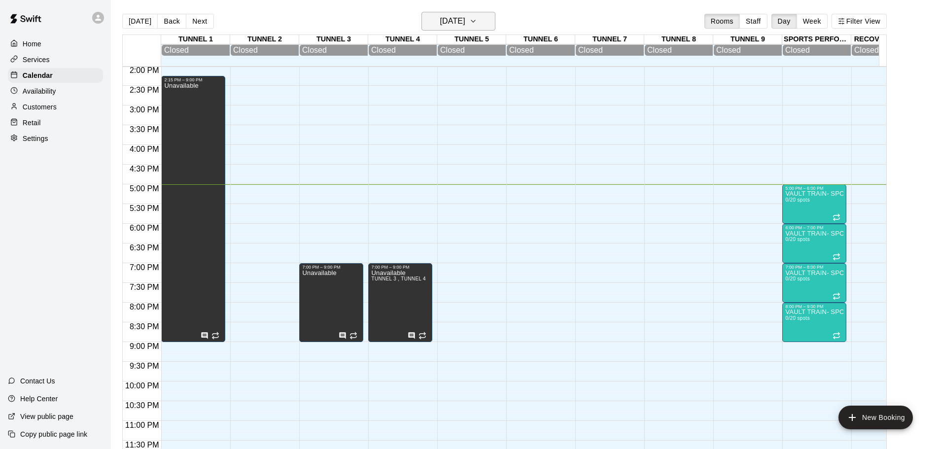
click at [465, 22] on h6 "[DATE]" at bounding box center [452, 21] width 25 height 14
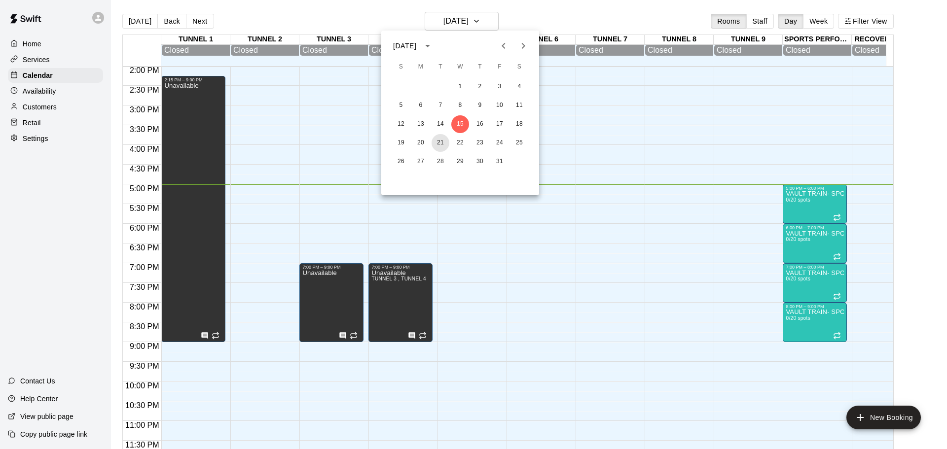
click at [437, 143] on button "21" at bounding box center [440, 143] width 18 height 18
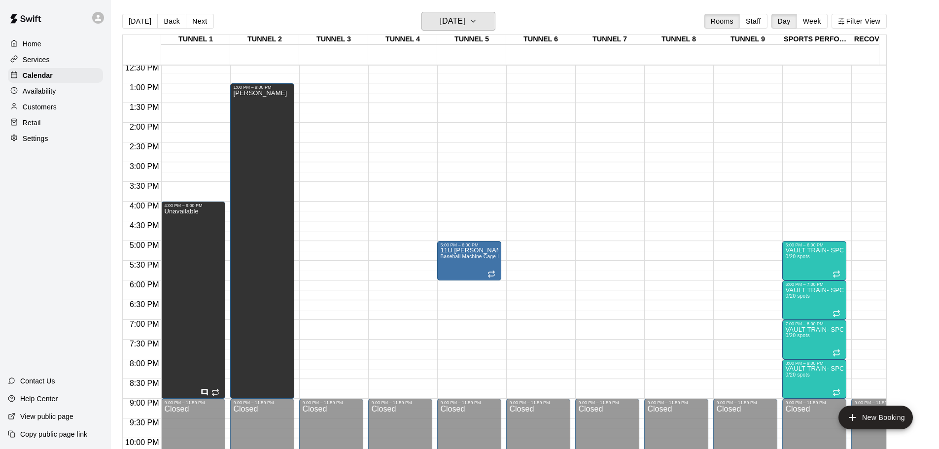
scroll to position [511, 0]
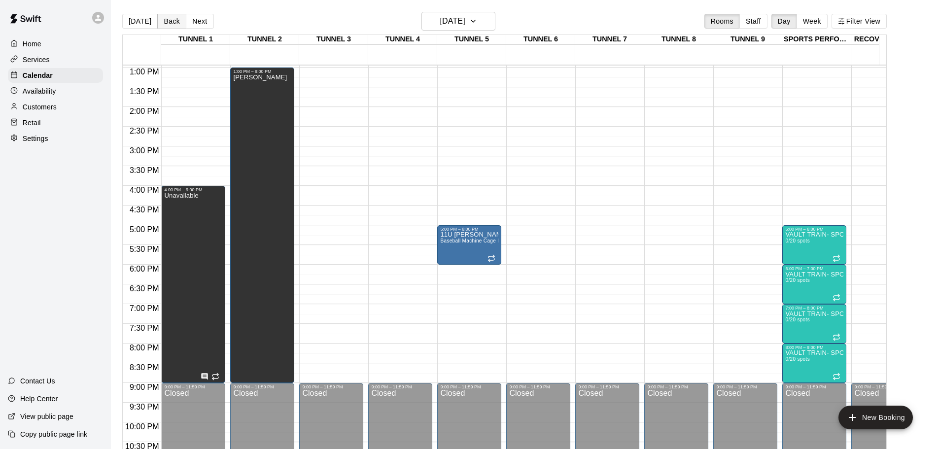
click at [167, 25] on button "Back" at bounding box center [171, 21] width 29 height 15
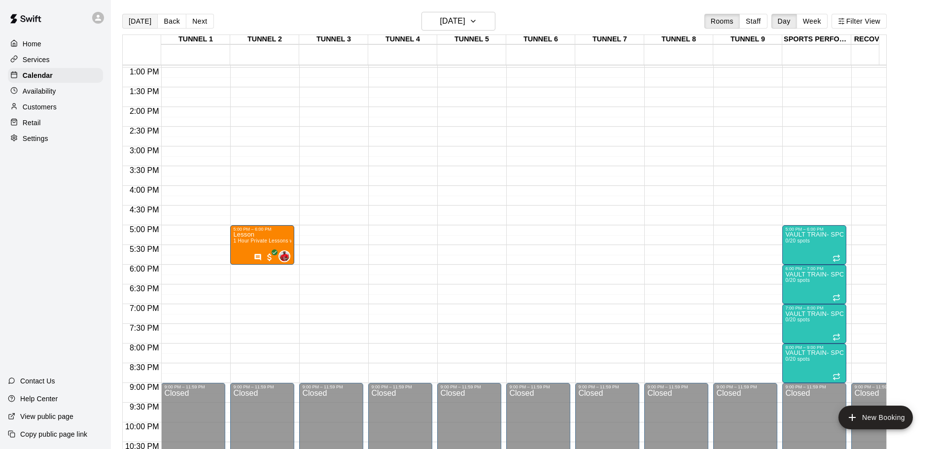
click at [142, 23] on button "[DATE]" at bounding box center [139, 21] width 35 height 15
